Goal: Task Accomplishment & Management: Complete application form

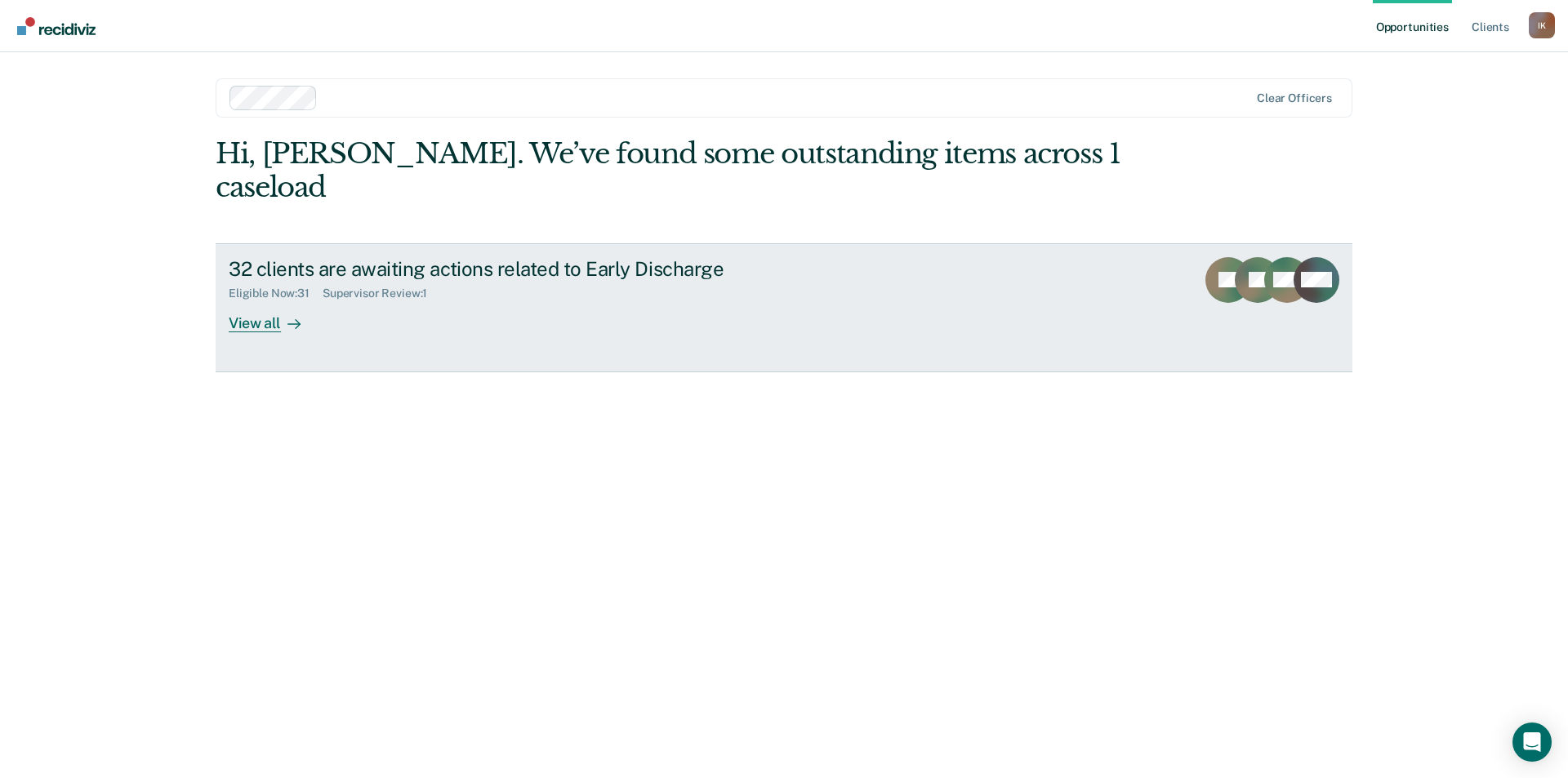
click at [256, 301] on div "View all" at bounding box center [274, 316] width 91 height 32
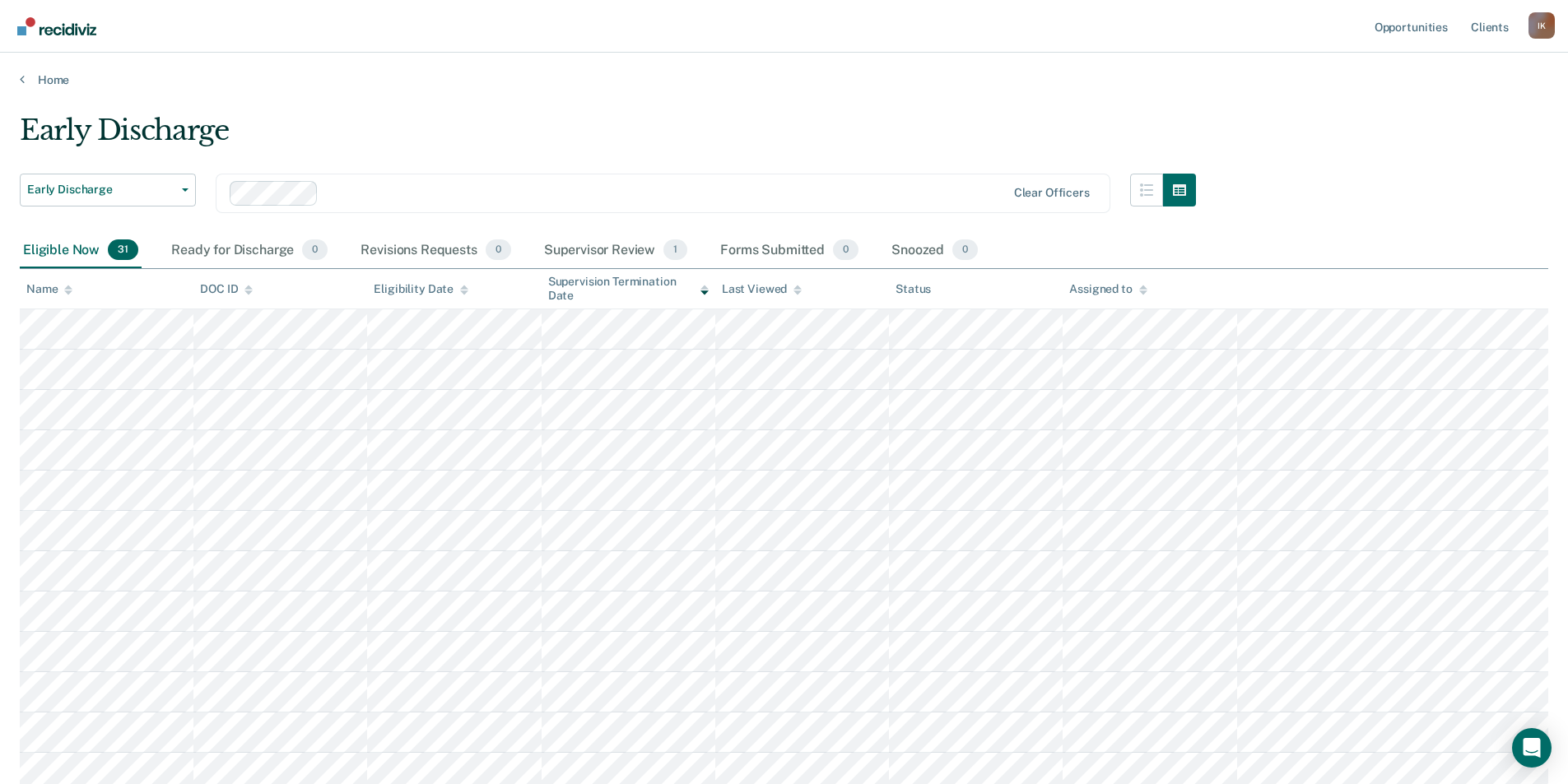
click at [63, 294] on div "Name" at bounding box center [49, 289] width 46 height 14
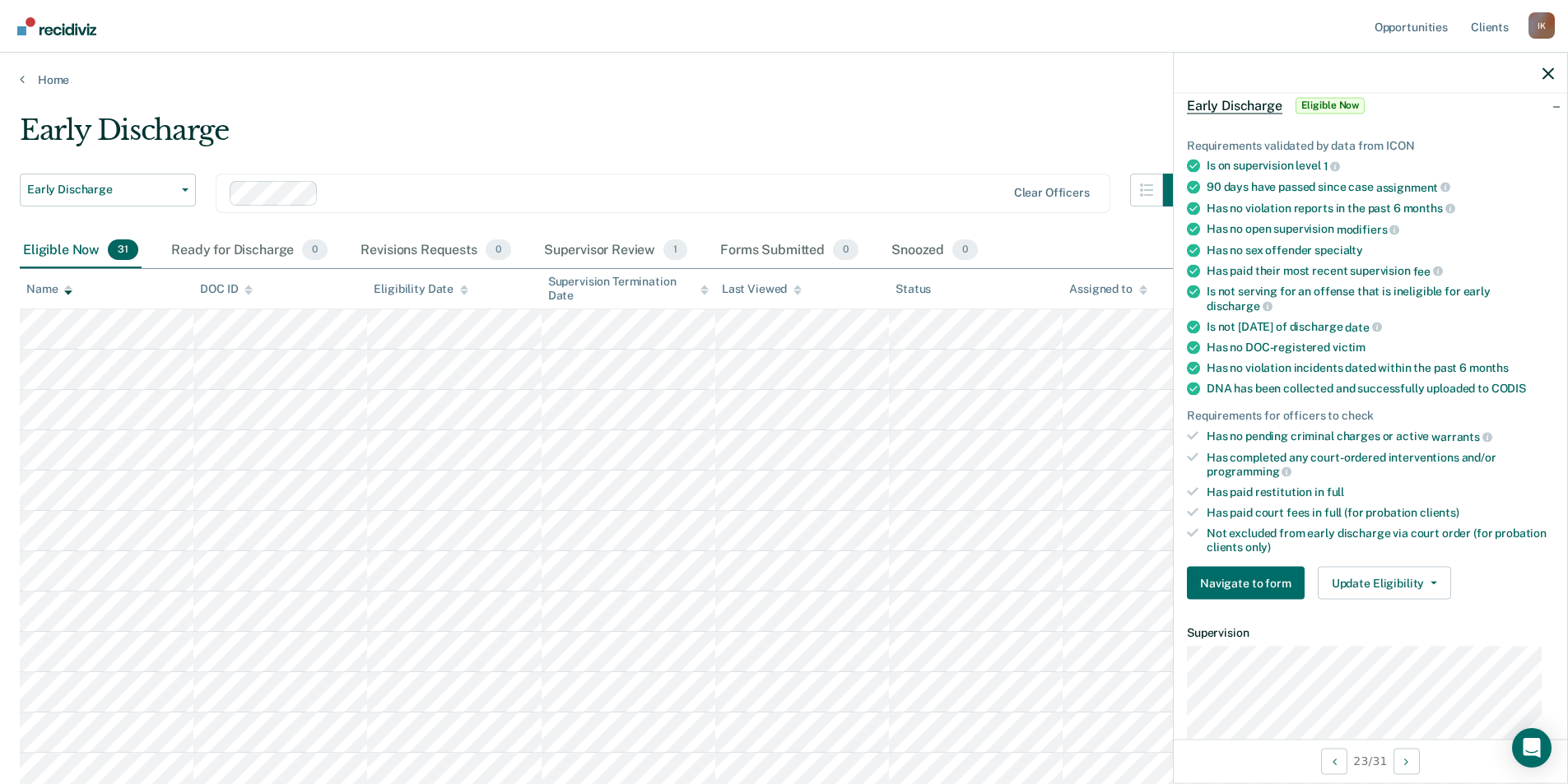
scroll to position [165, 0]
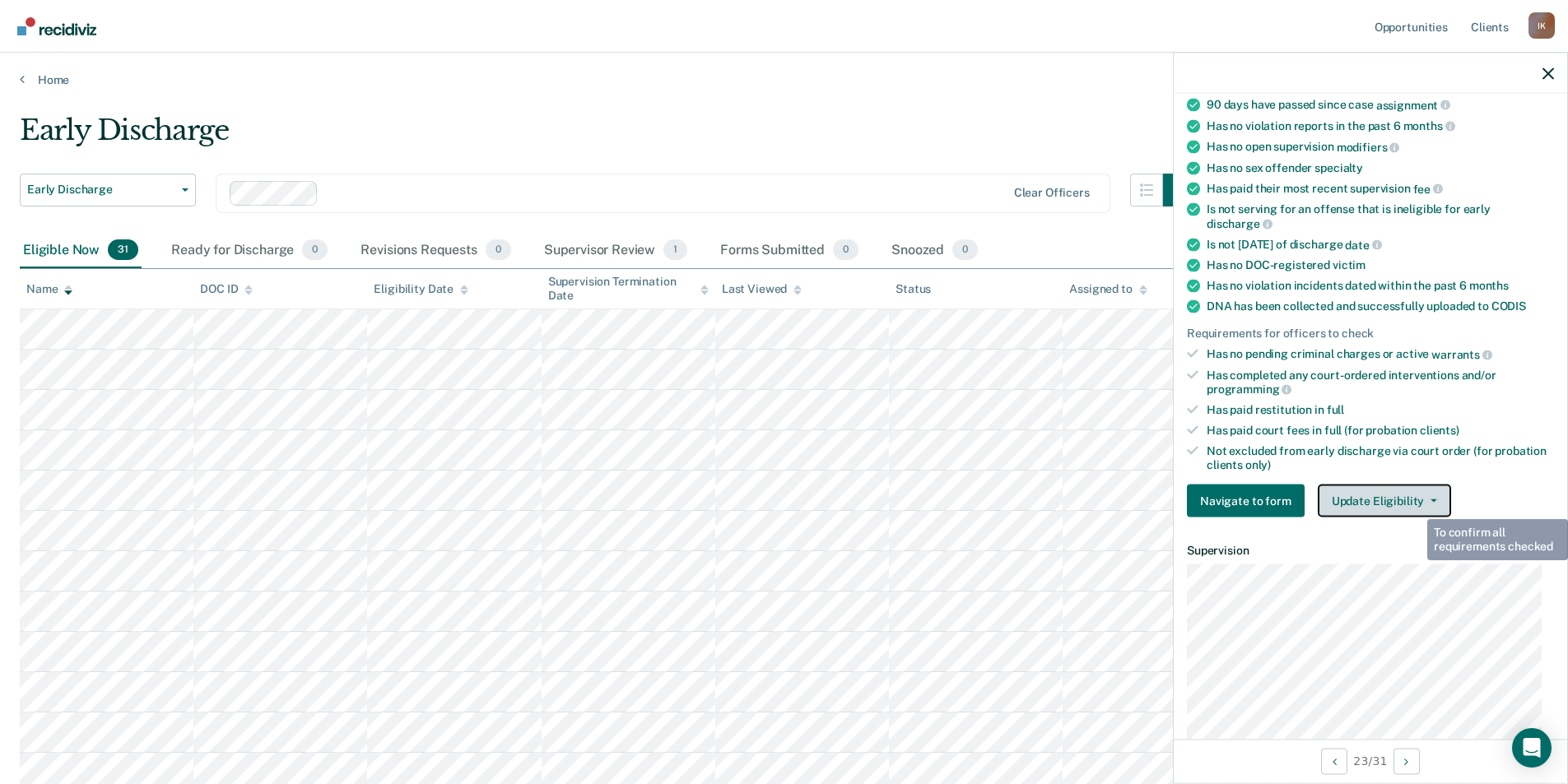
click at [1446, 496] on div "Navigate to form Update Eligibility Submit for Supervisor Approval Mark as Inel…" at bounding box center [1370, 502] width 367 height 33
click at [1424, 502] on button "Update Eligibility" at bounding box center [1384, 502] width 133 height 33
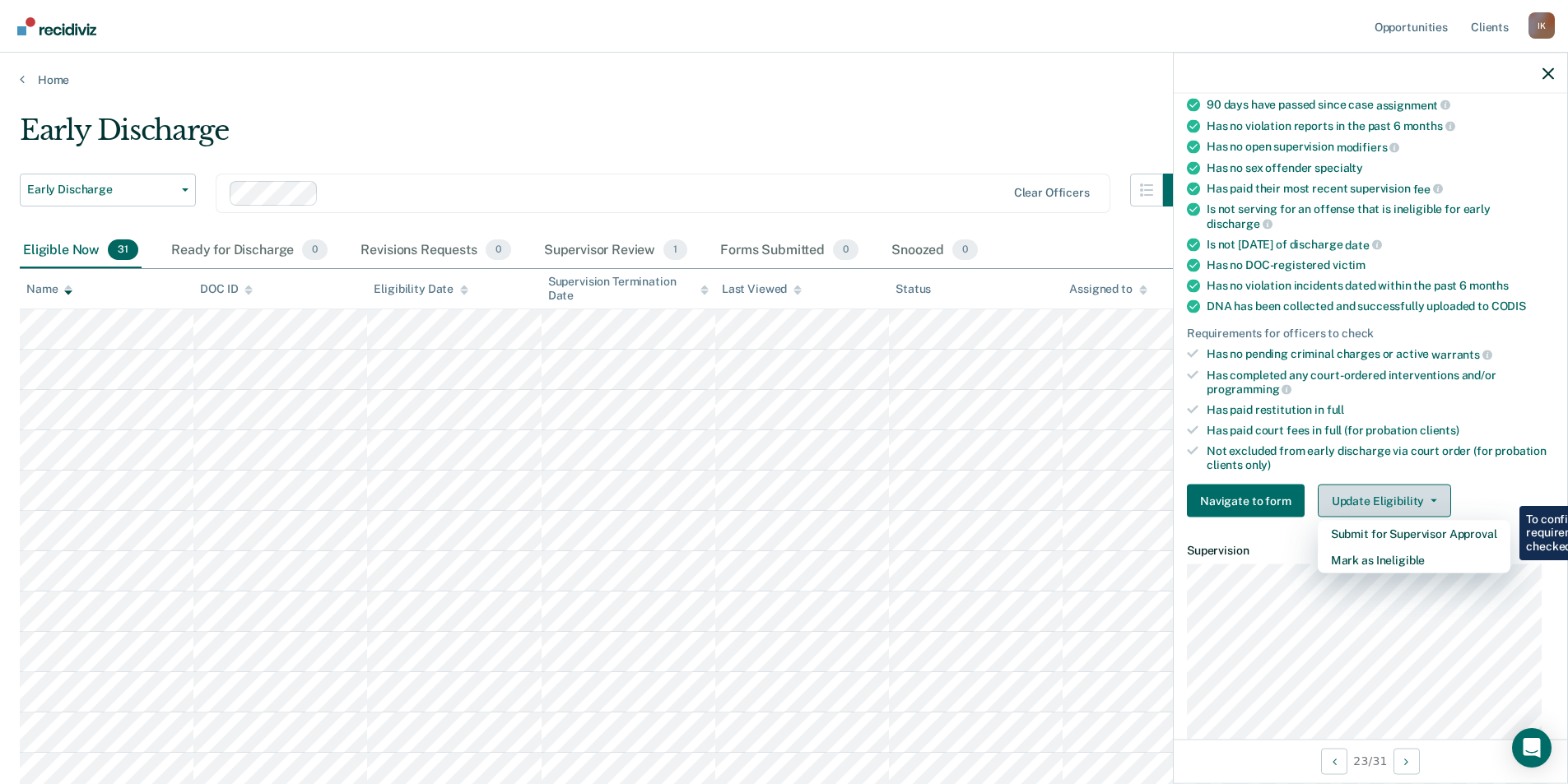
click at [1424, 502] on button "Update Eligibility" at bounding box center [1384, 502] width 133 height 33
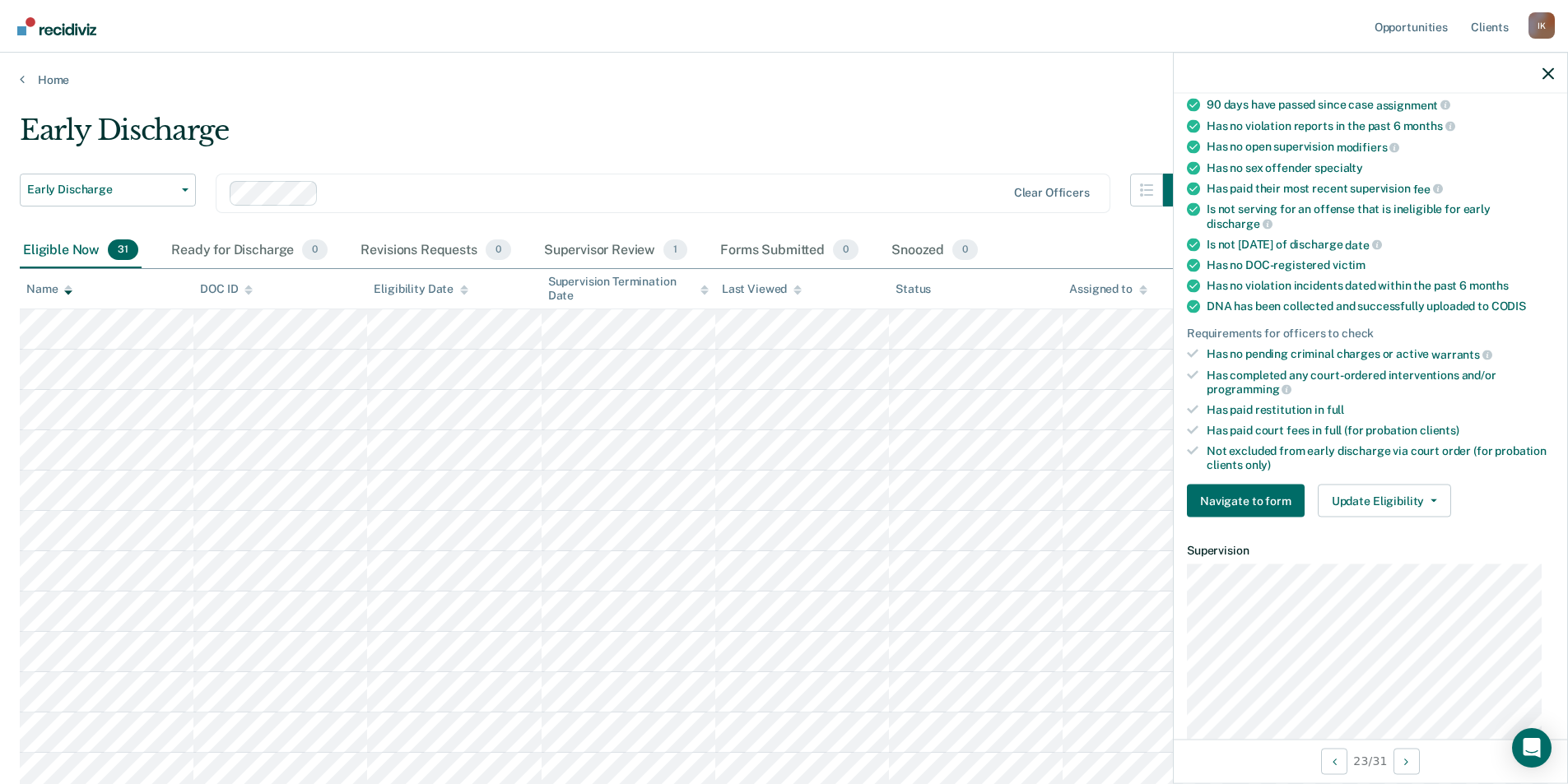
click at [759, 128] on div "Early Discharge" at bounding box center [608, 137] width 1176 height 47
click at [1423, 502] on button "Update Eligibility" at bounding box center [1384, 502] width 133 height 33
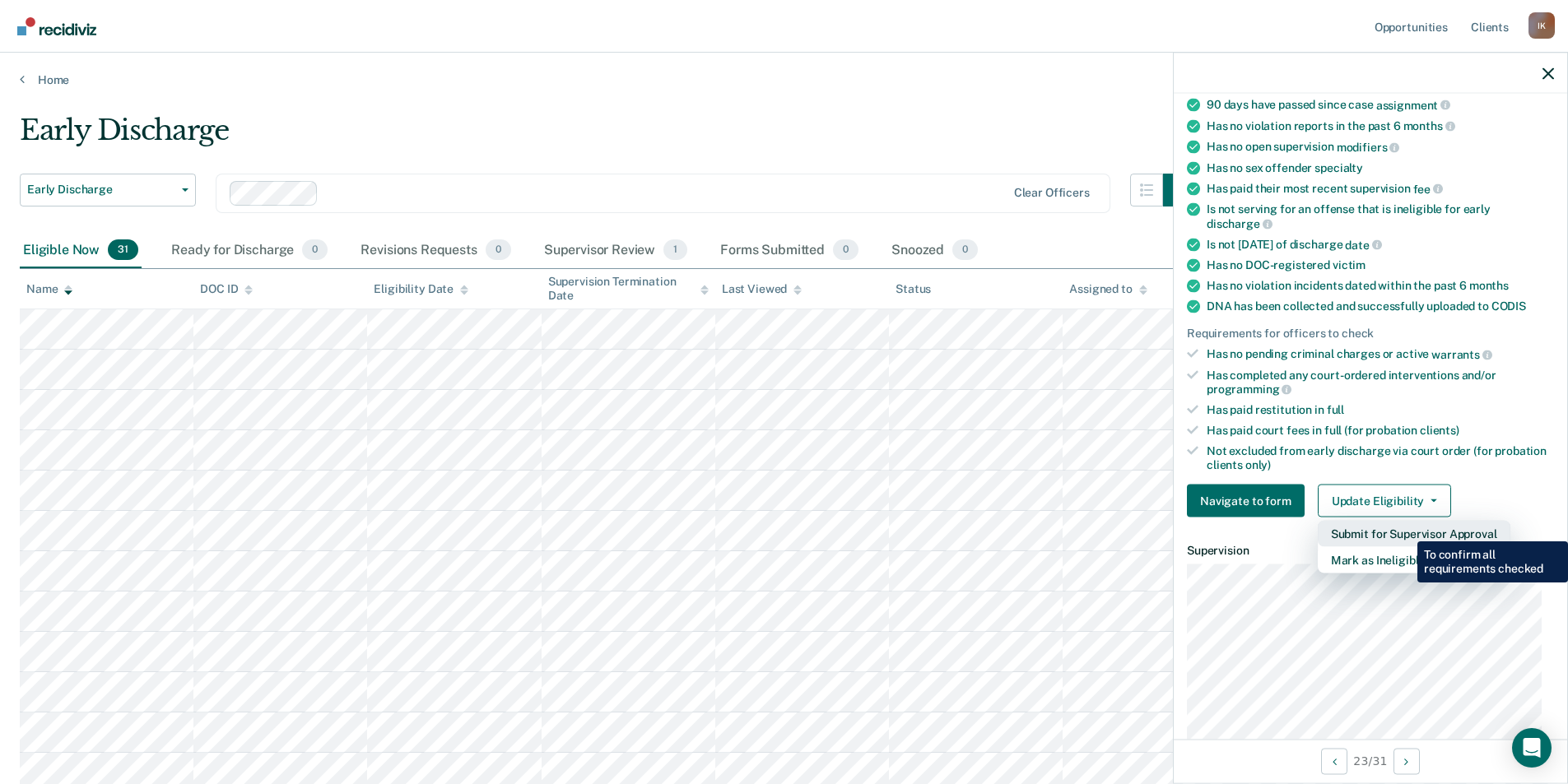
click at [1405, 531] on button "Submit for Supervisor Approval" at bounding box center [1414, 534] width 192 height 26
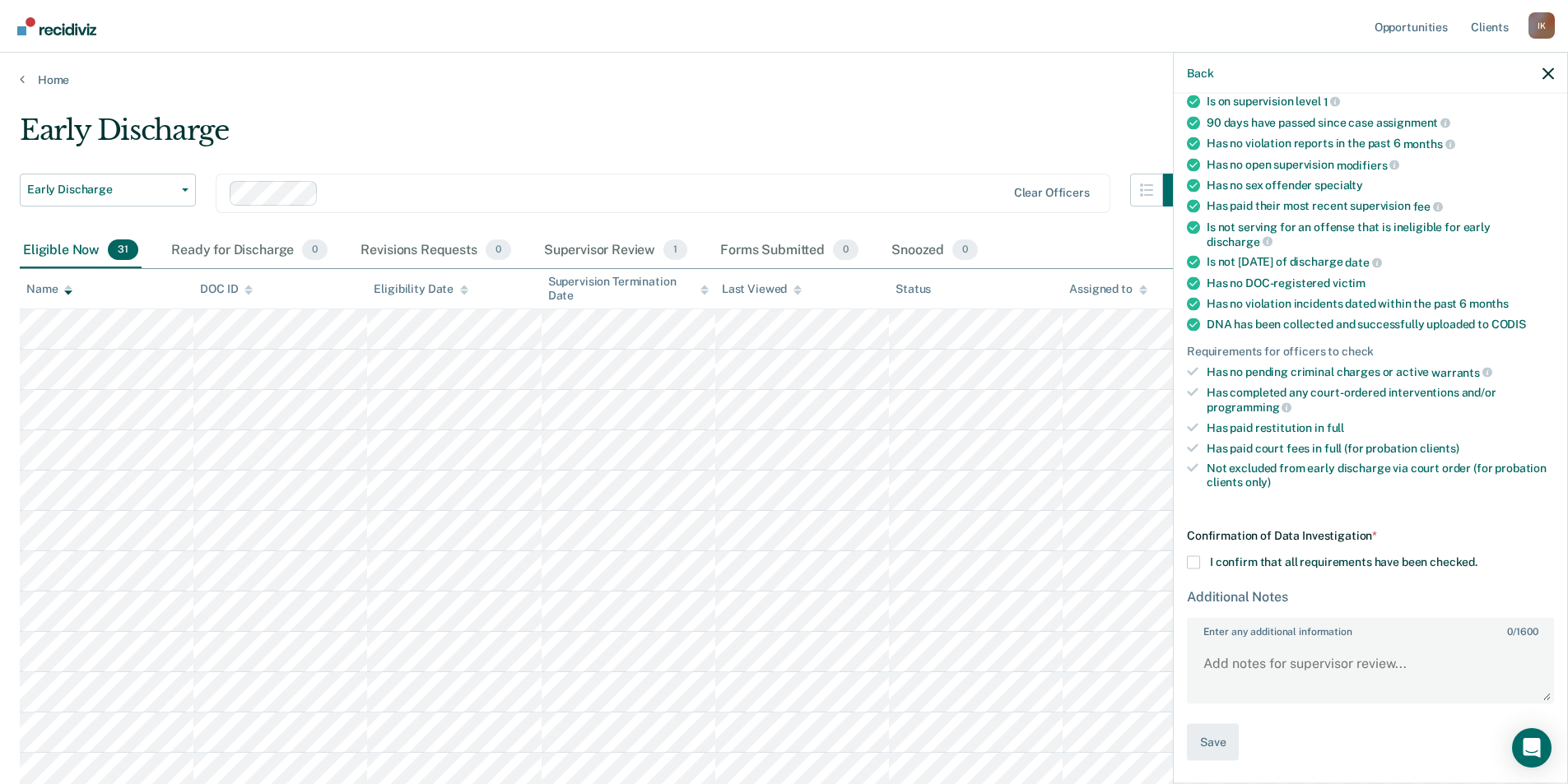
click at [1405, 535] on div "Confirmation of Data Investigation *" at bounding box center [1370, 536] width 367 height 14
click at [1195, 564] on span at bounding box center [1193, 564] width 13 height 13
click at [1477, 558] on input "I confirm that all requirements have been checked." at bounding box center [1477, 558] width 0 height 0
click at [1219, 738] on button "Save" at bounding box center [1213, 744] width 52 height 37
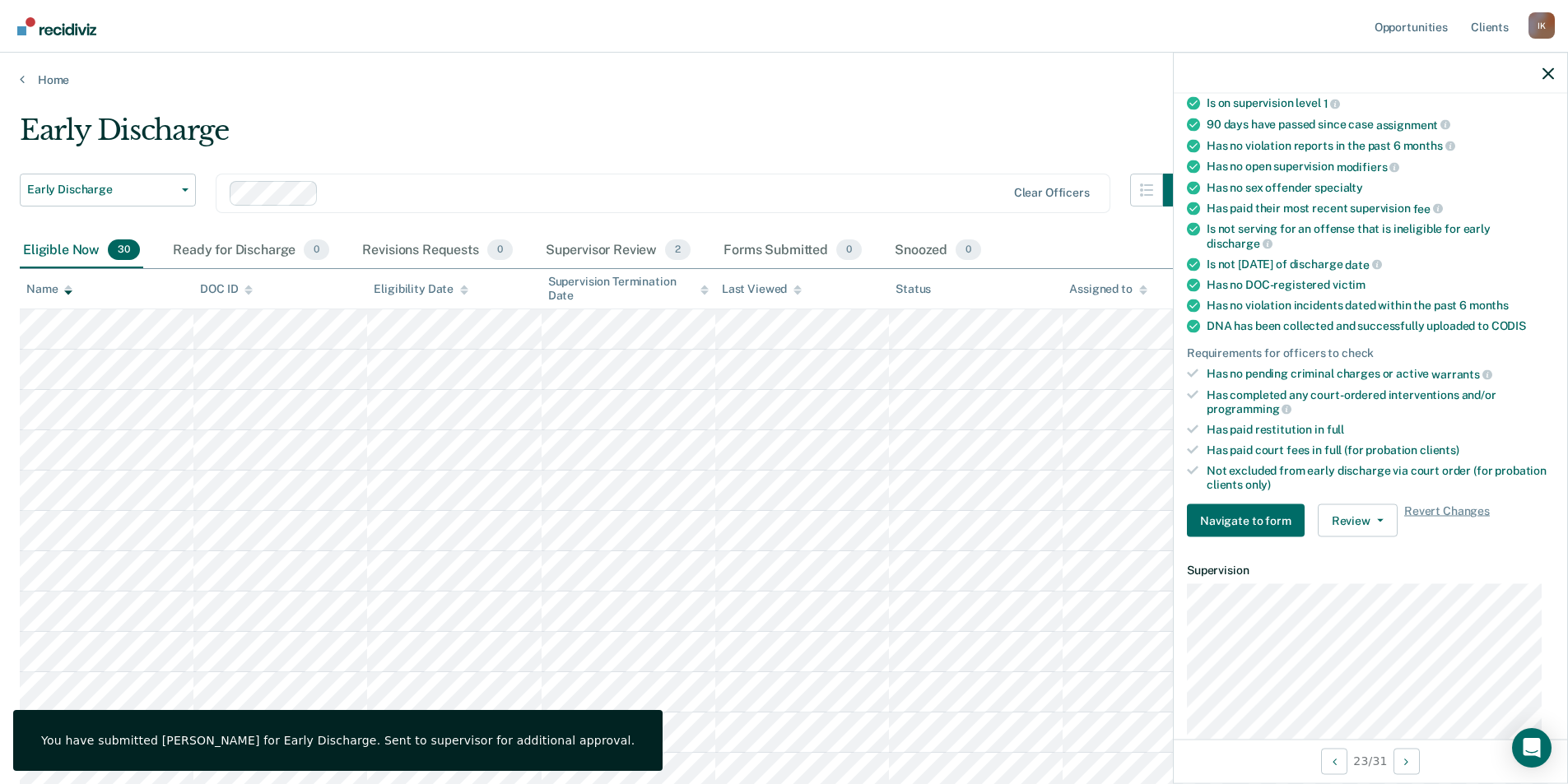
click at [709, 117] on div "Early Discharge" at bounding box center [608, 137] width 1176 height 47
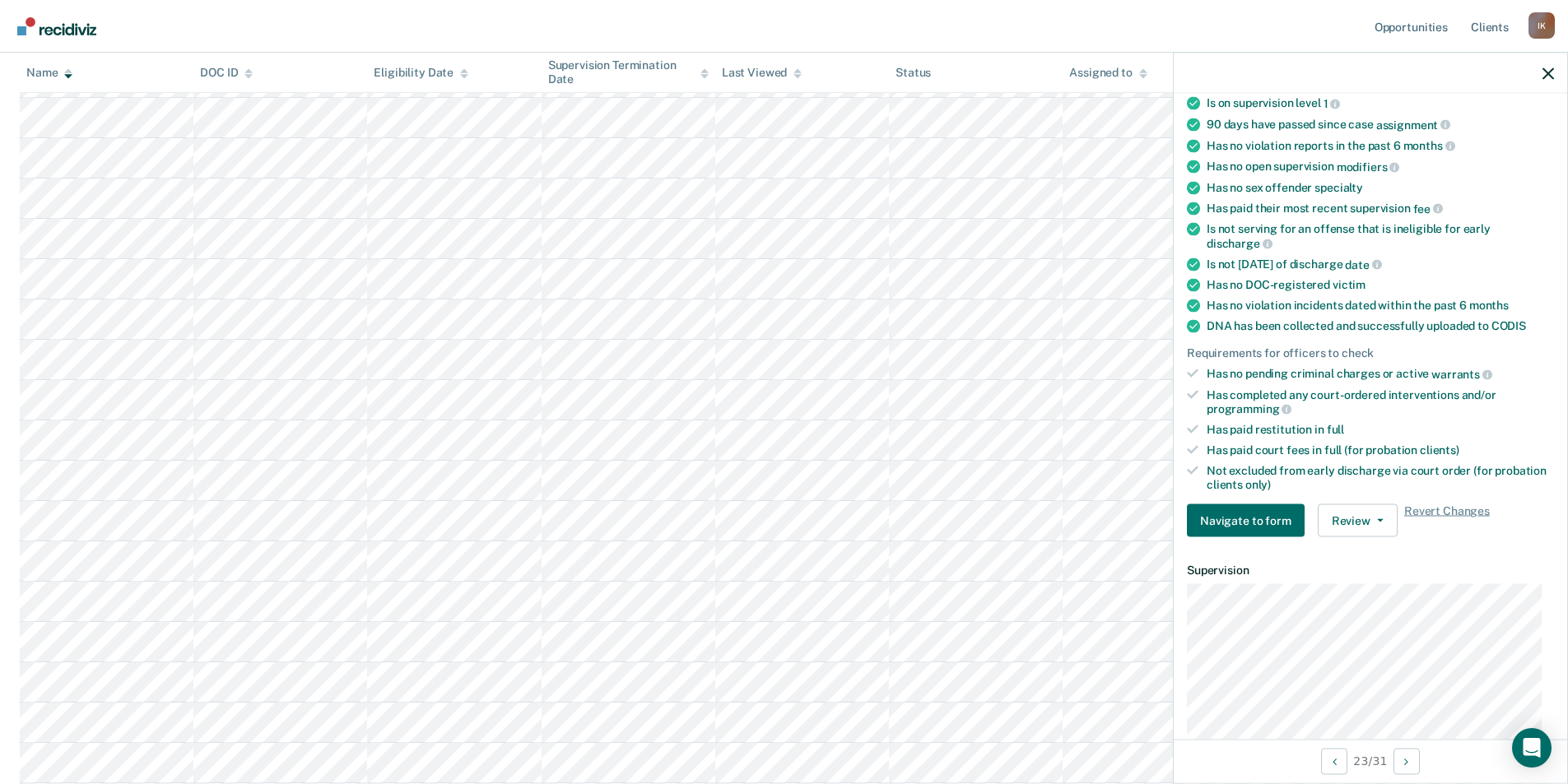
scroll to position [853, 0]
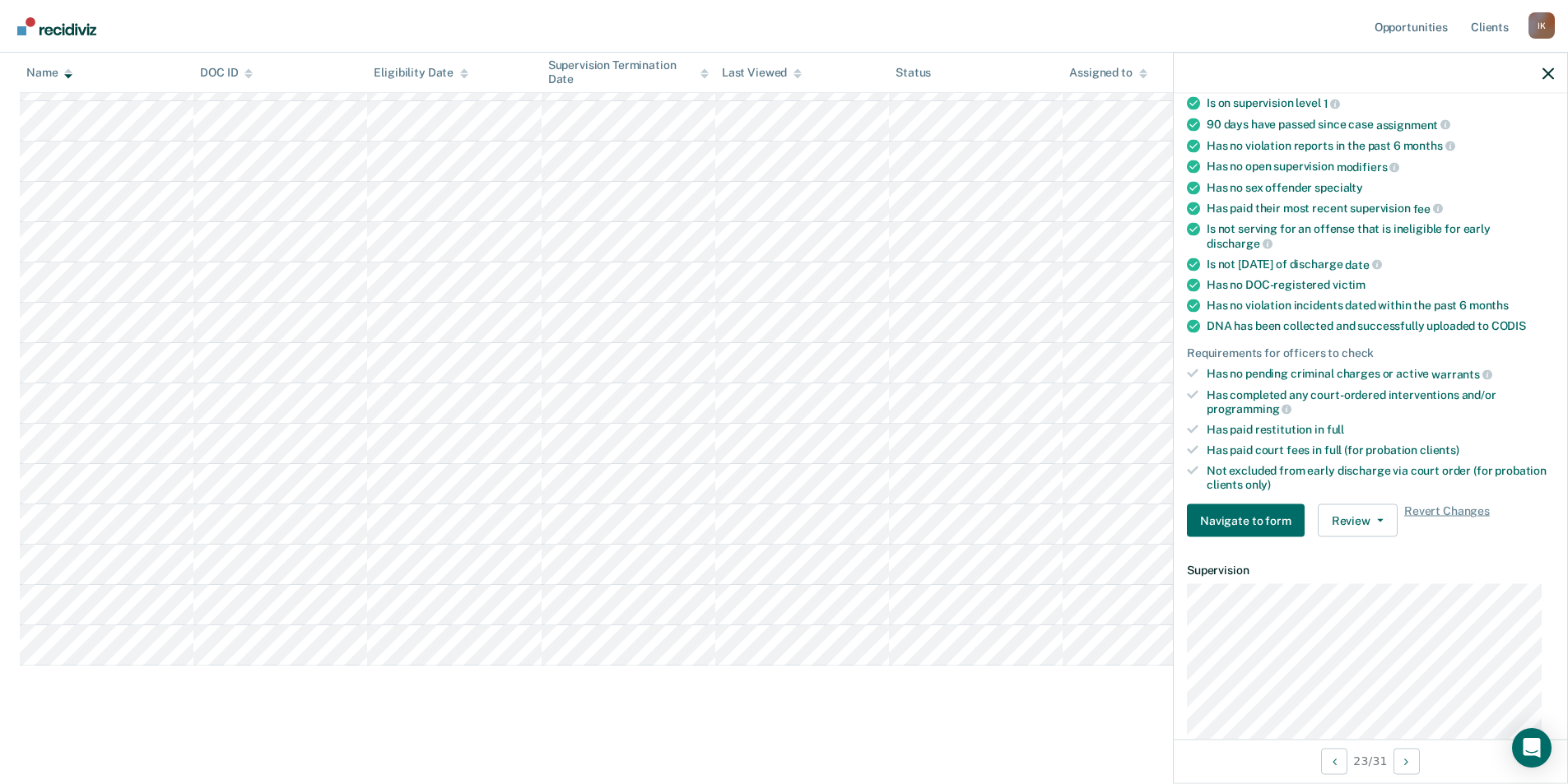
click at [851, 730] on main "Early Discharge Early Discharge Early Discharge Clear officers Eligible Now 30 …" at bounding box center [784, 7] width 1568 height 1545
click at [988, 727] on main "Early Discharge Early Discharge Early Discharge Clear officers Eligible Now 30 …" at bounding box center [784, 7] width 1568 height 1545
click at [994, 731] on main "Early Discharge Early Discharge Early Discharge Clear officers Eligible Now 30 …" at bounding box center [784, 7] width 1568 height 1545
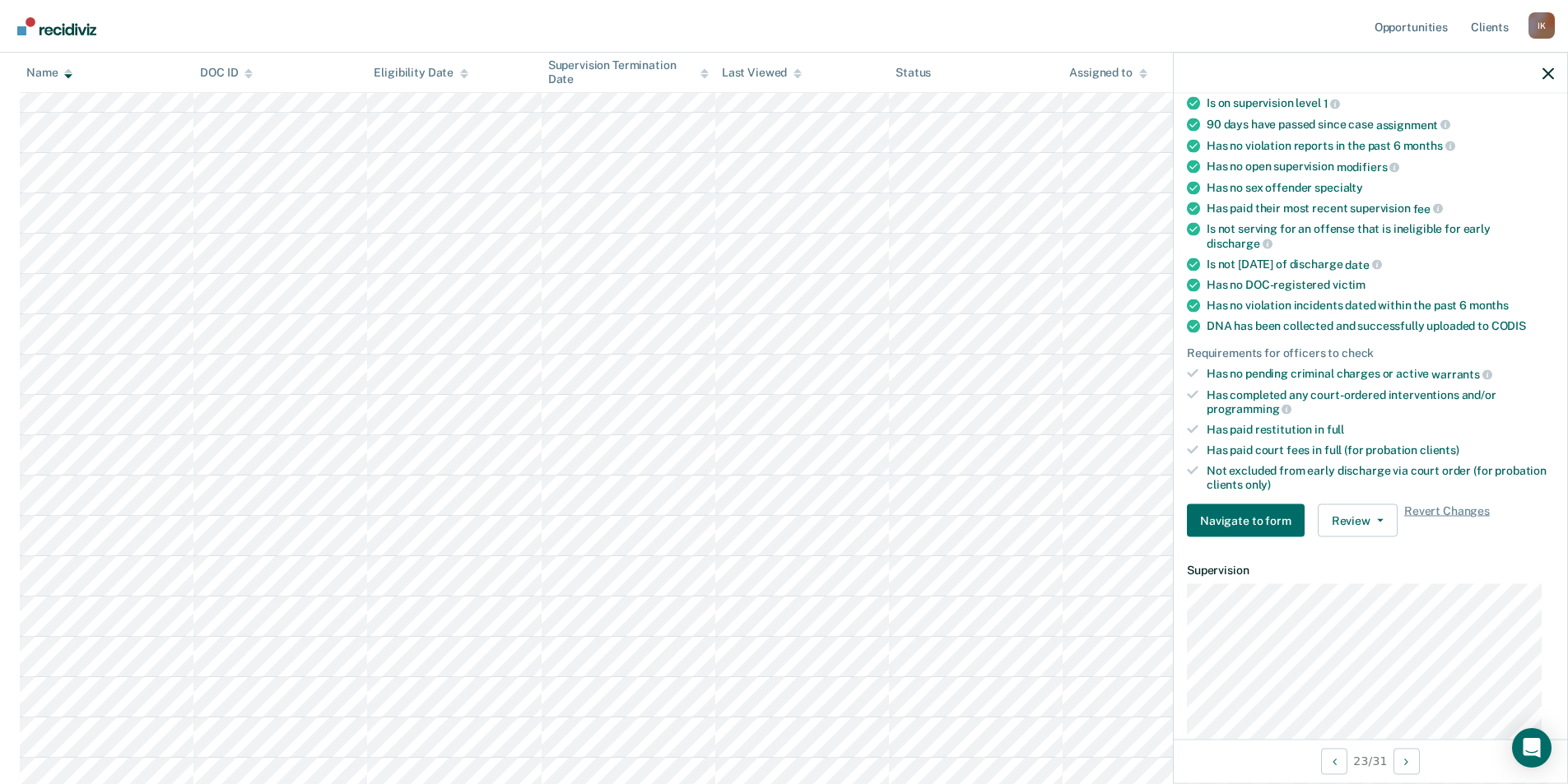
scroll to position [0, 0]
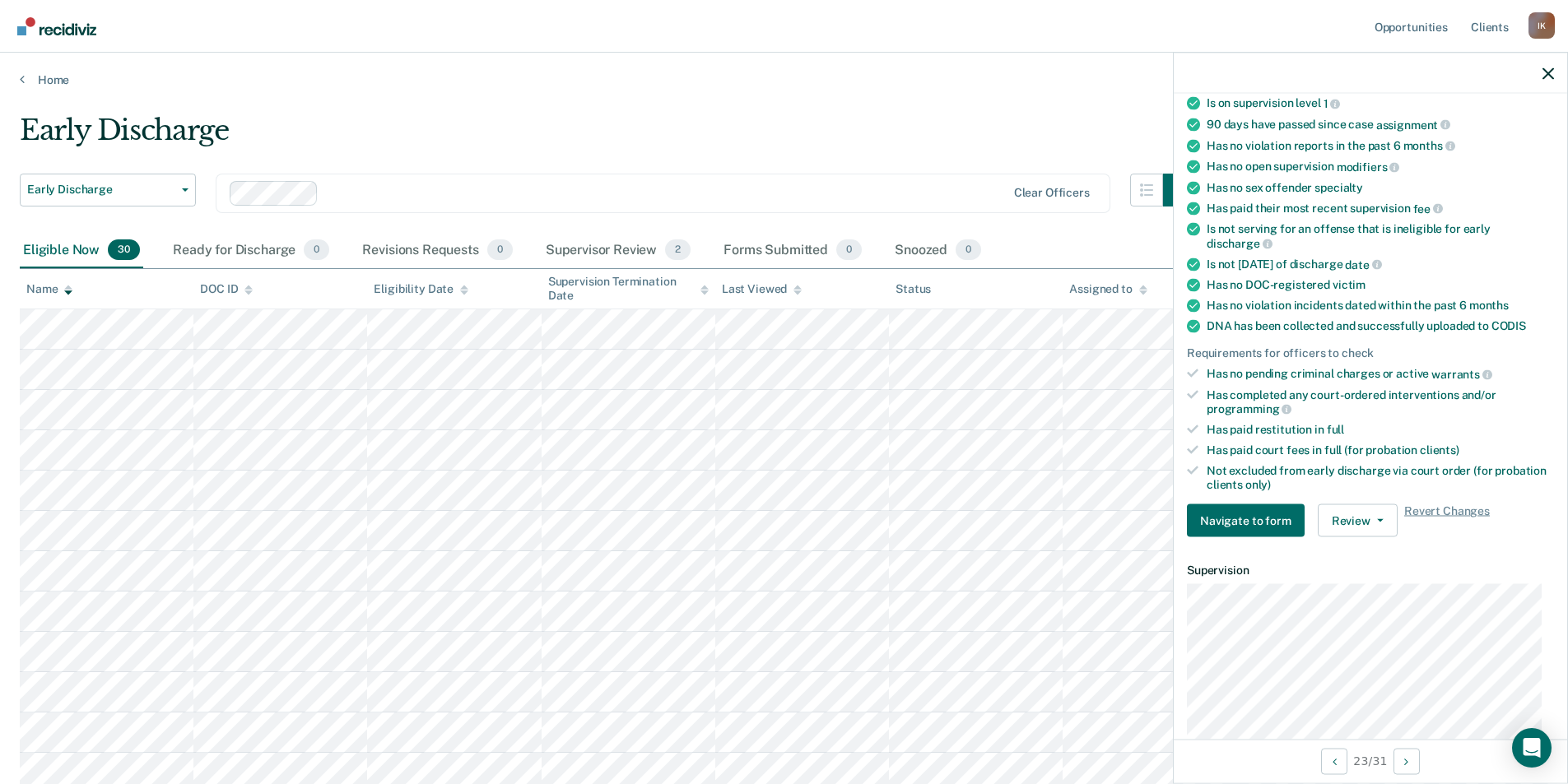
drag, startPoint x: 1014, startPoint y: 106, endPoint x: 1170, endPoint y: 65, distance: 161.3
click at [1552, 74] on icon "button" at bounding box center [1547, 73] width 11 height 11
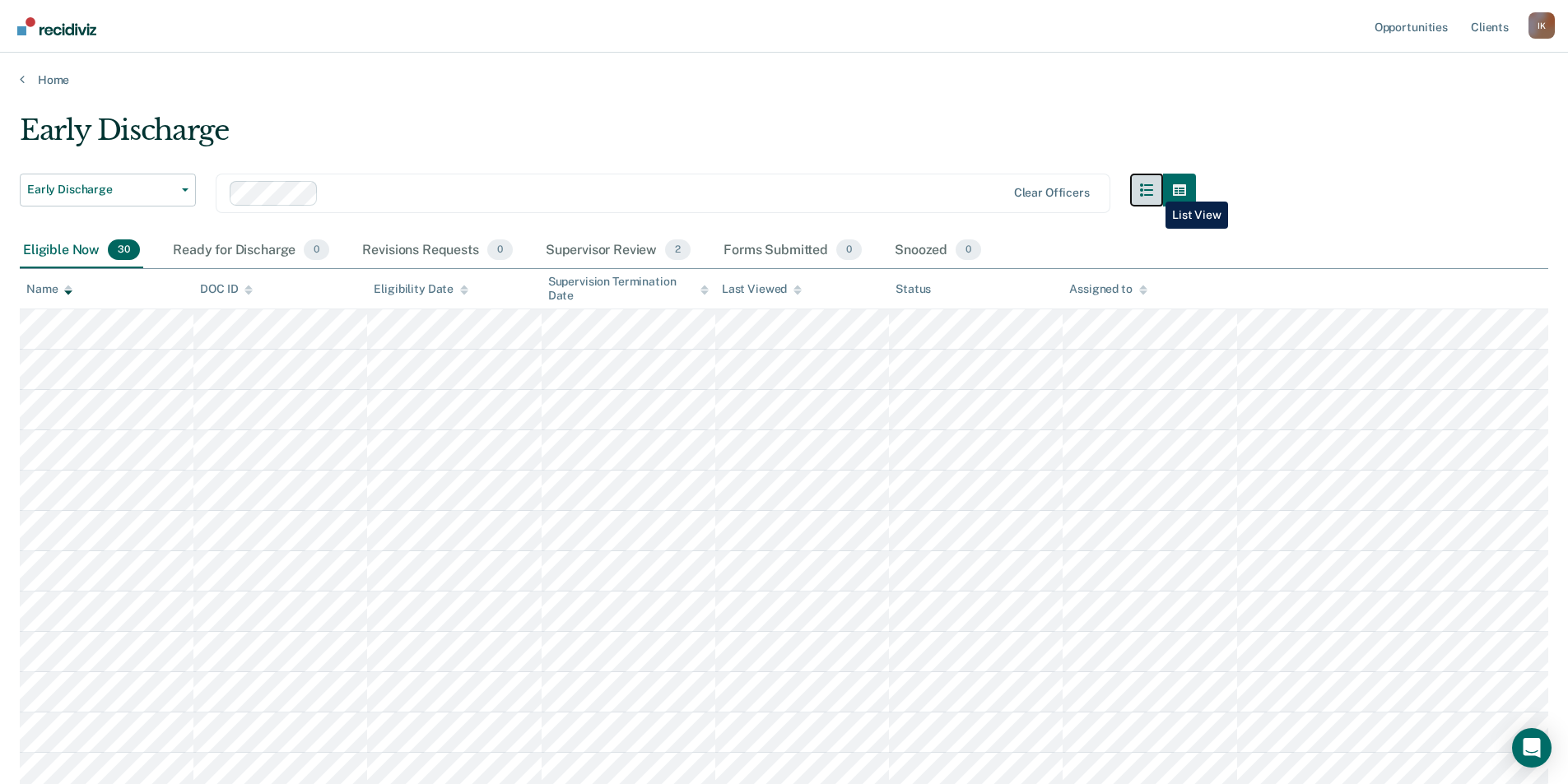
click at [1153, 190] on icon "button" at bounding box center [1146, 190] width 13 height 13
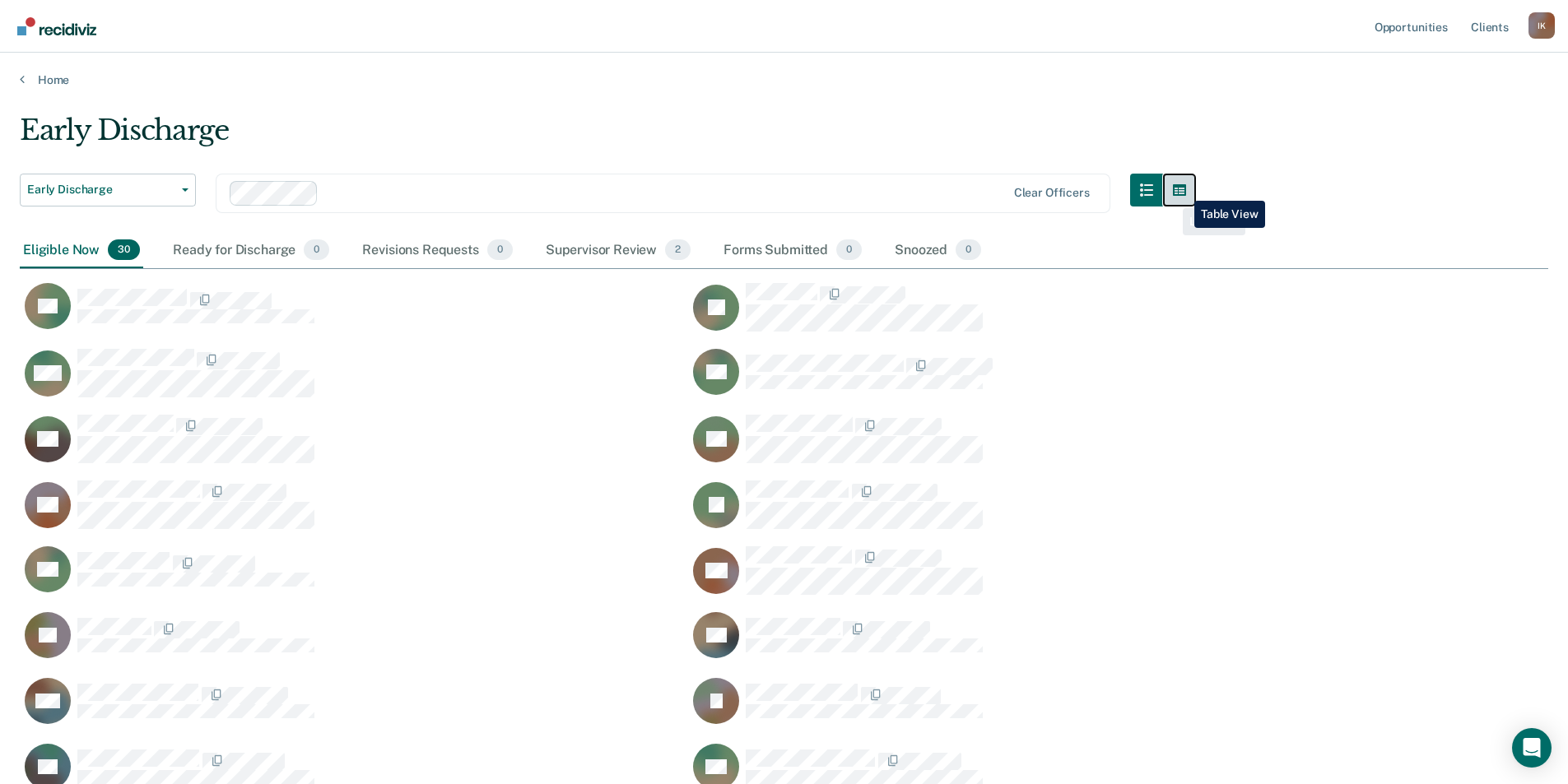
click at [1182, 188] on icon "button" at bounding box center [1179, 190] width 13 height 11
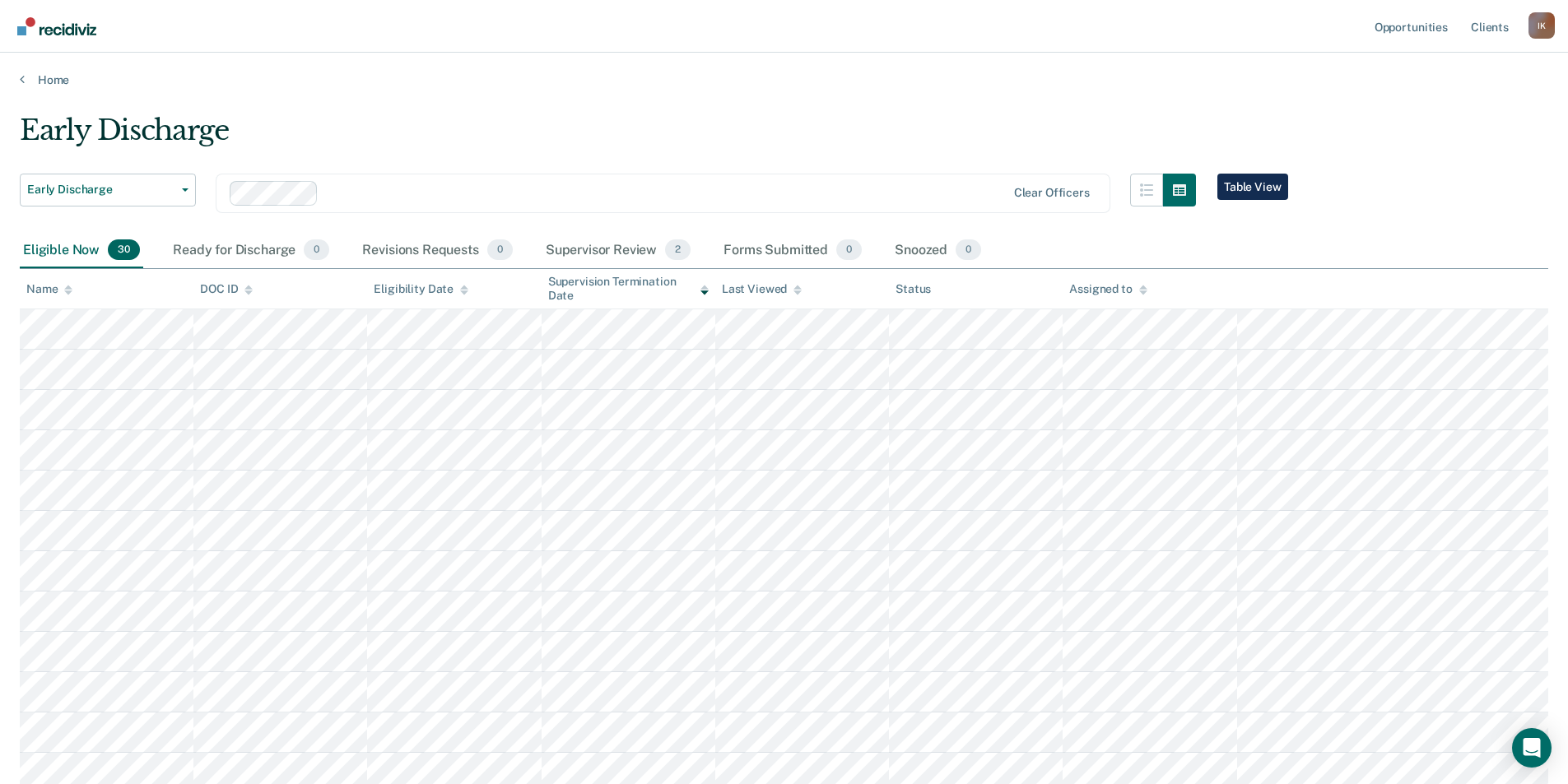
click at [68, 291] on icon at bounding box center [68, 292] width 9 height 4
